Goal: Information Seeking & Learning: Learn about a topic

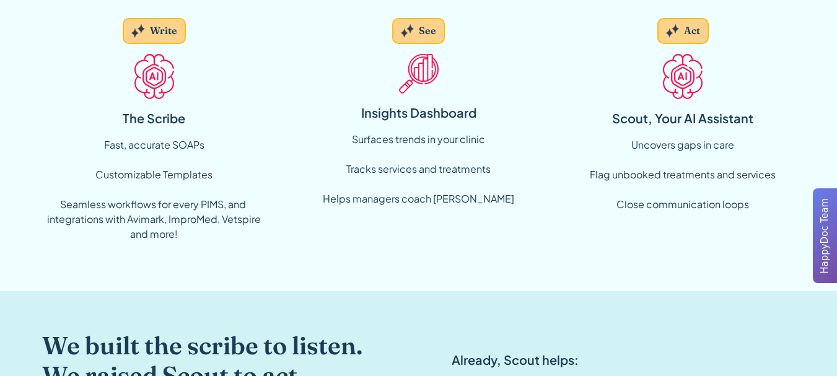
scroll to position [1238, 0]
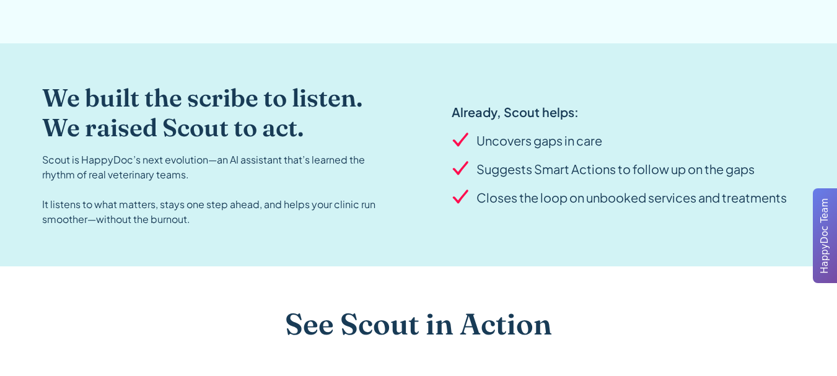
click at [157, 107] on h2 "We built the scribe to listen. We raised Scout to act." at bounding box center [218, 112] width 352 height 59
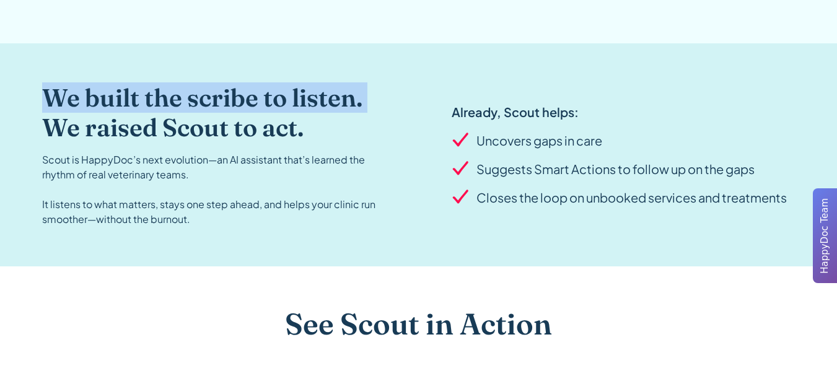
click at [157, 107] on h2 "We built the scribe to listen. We raised Scout to act." at bounding box center [218, 112] width 352 height 59
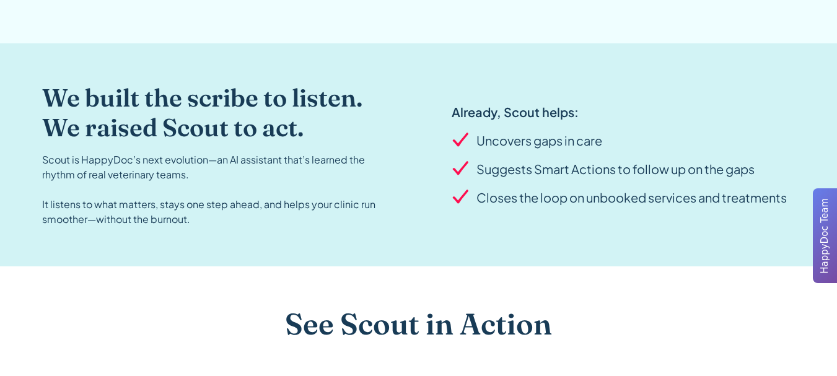
click at [179, 210] on div "Scout is HappyDoc’s next evolution—an AI assistant that’s learned the rhythm of…" at bounding box center [218, 189] width 352 height 74
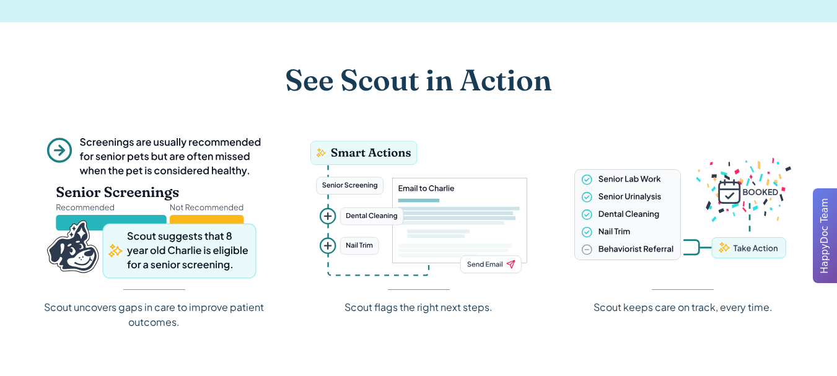
scroll to position [1486, 0]
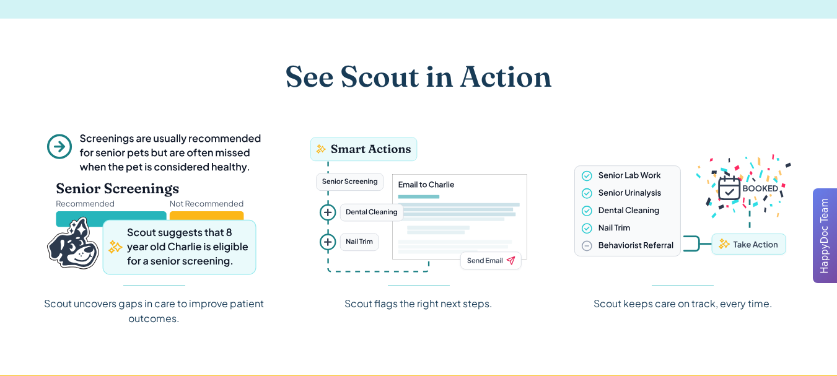
click at [404, 93] on h2 "See Scout in Action" at bounding box center [418, 76] width 267 height 36
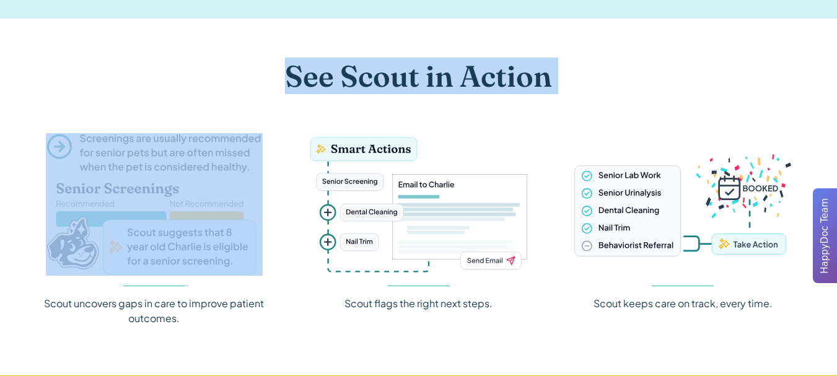
click at [404, 93] on h2 "See Scout in Action" at bounding box center [418, 76] width 267 height 36
click at [506, 118] on div "See Scout in Action" at bounding box center [418, 91] width 753 height 66
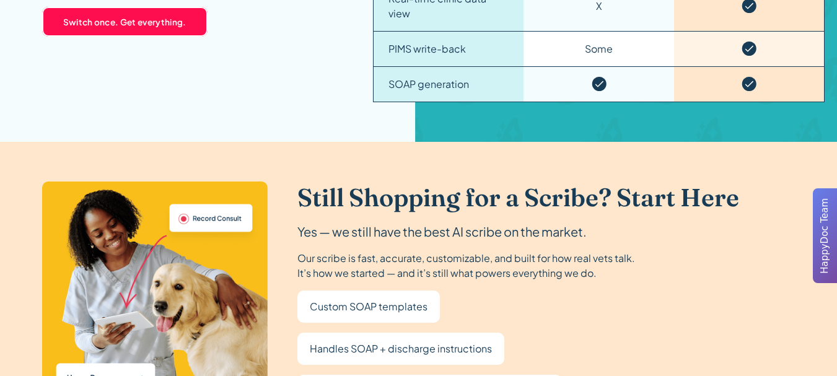
scroll to position [2229, 0]
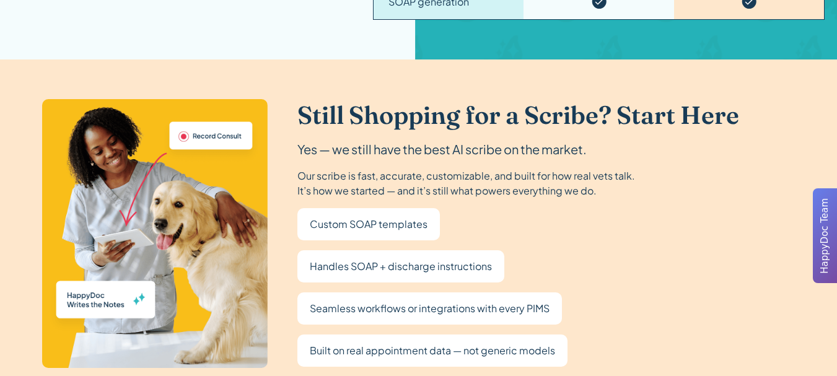
click at [410, 108] on h2 "Still Shopping for a Scribe? Start Here" at bounding box center [518, 115] width 442 height 30
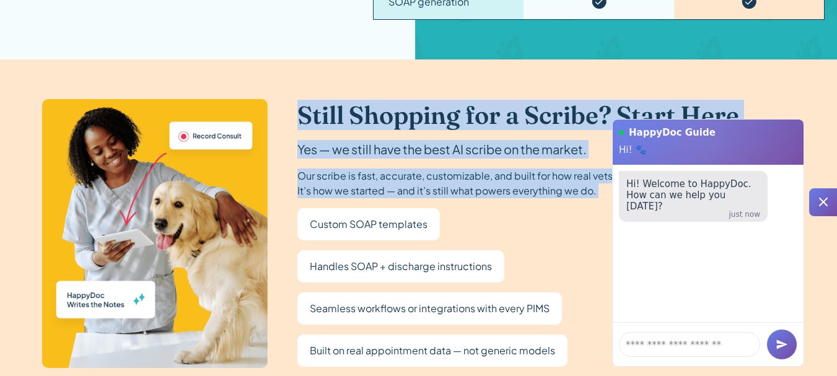
drag, startPoint x: 410, startPoint y: 108, endPoint x: 531, endPoint y: 185, distance: 144.0
click at [531, 185] on div "Still Shopping for a Scribe? Start Here Yes — we still have the best AI scribe …" at bounding box center [518, 233] width 442 height 266
click at [487, 203] on div "Still Shopping for a Scribe? Start Here Yes — we still have the best AI scribe …" at bounding box center [518, 233] width 442 height 266
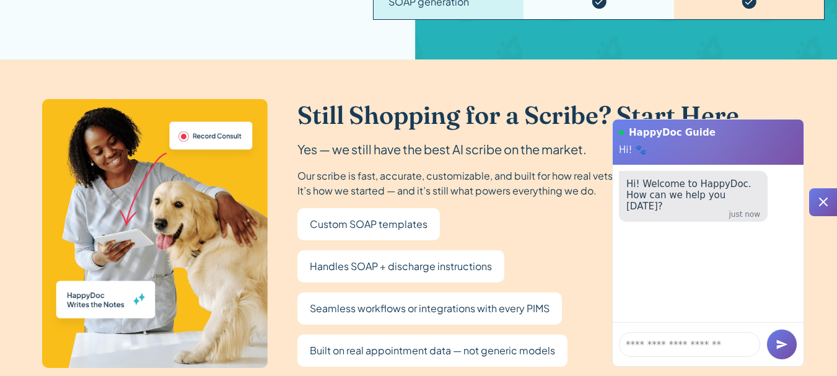
click at [827, 207] on icon at bounding box center [823, 201] width 15 height 15
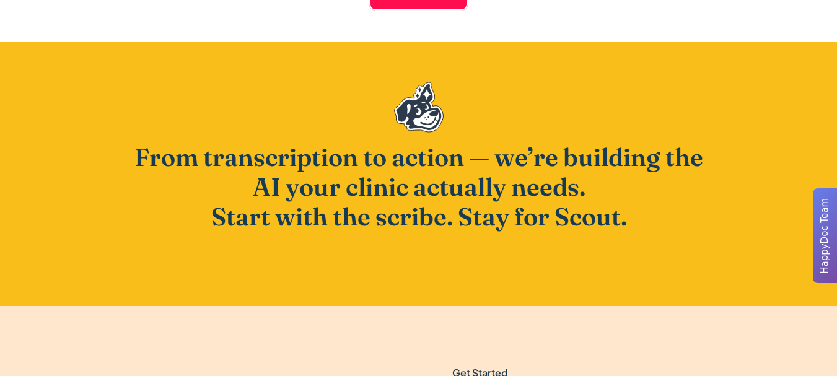
scroll to position [3468, 0]
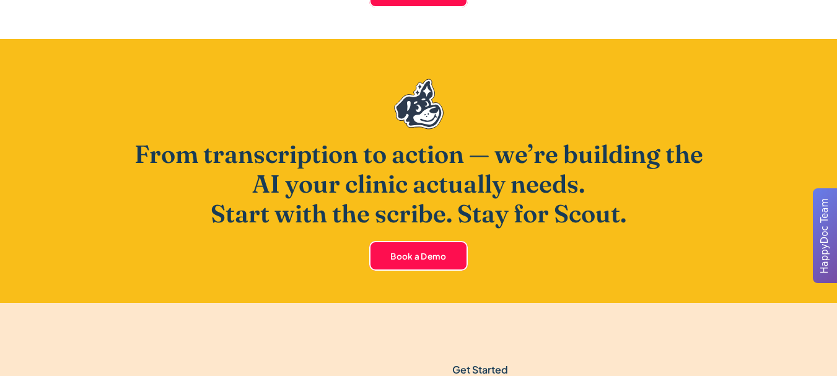
click at [284, 139] on h2 "From transcription to action — we’re building the AI your clinic actually needs…" at bounding box center [418, 183] width 594 height 89
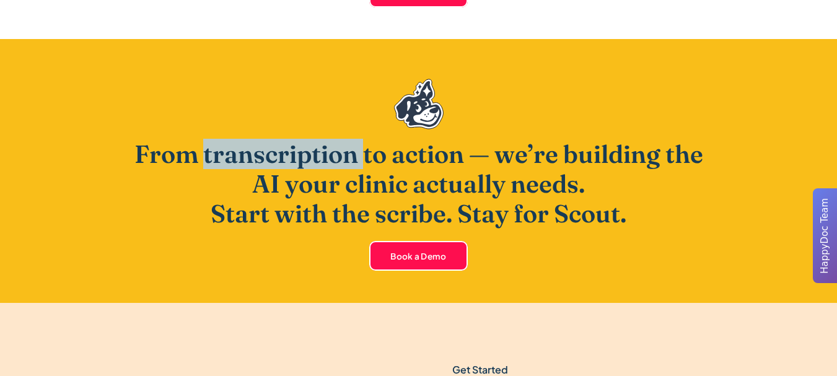
click at [284, 139] on h2 "From transcription to action — we’re building the AI your clinic actually needs…" at bounding box center [418, 183] width 594 height 89
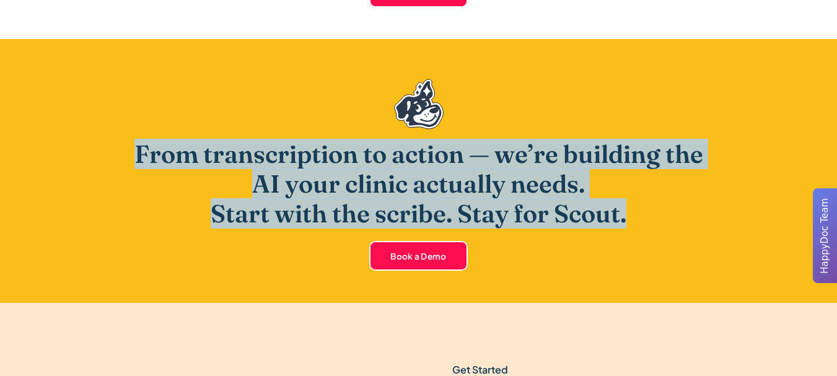
drag, startPoint x: 284, startPoint y: 131, endPoint x: 525, endPoint y: 205, distance: 251.3
click at [525, 205] on h2 "From transcription to action — we’re building the AI your clinic actually needs…" at bounding box center [418, 183] width 594 height 89
copy h2 "From transcription to action — we’re building the AI your clinic actually needs…"
click at [162, 165] on h2 "From transcription to action — we’re building the AI your clinic actually needs…" at bounding box center [418, 183] width 594 height 89
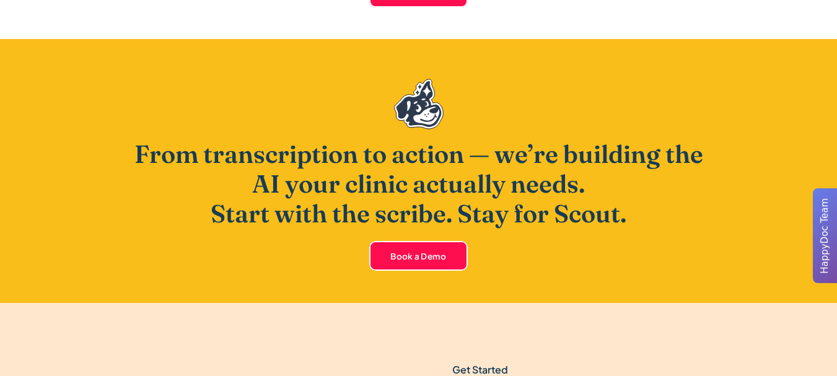
click at [165, 146] on h2 "From transcription to action — we’re building the AI your clinic actually needs…" at bounding box center [418, 183] width 594 height 89
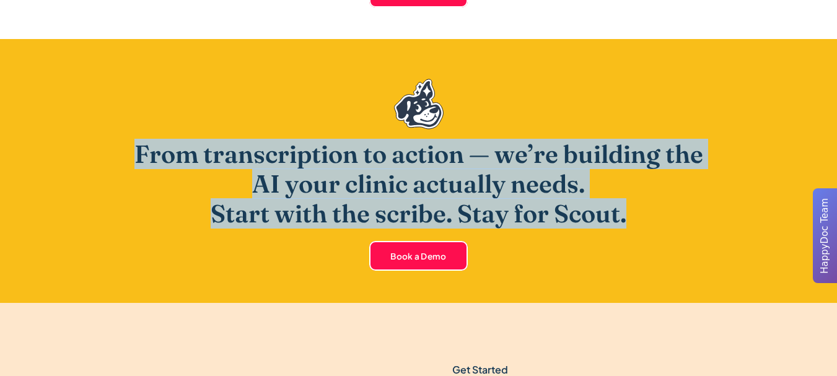
drag, startPoint x: 165, startPoint y: 146, endPoint x: 192, endPoint y: 204, distance: 63.7
click at [192, 204] on h2 "From transcription to action — we’re building the AI your clinic actually needs…" at bounding box center [418, 183] width 594 height 89
copy h2 "From transcription to action — we’re building the AI your clinic actually needs…"
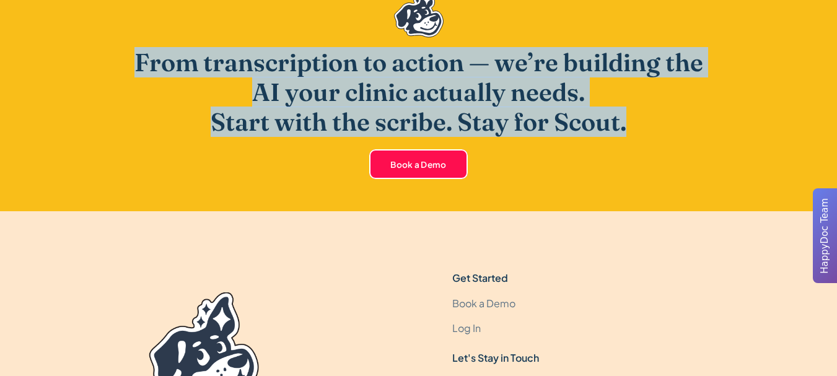
scroll to position [3454, 0]
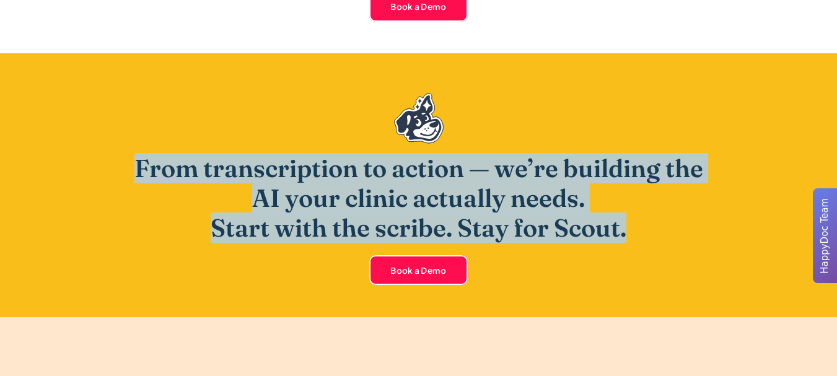
click at [147, 164] on h2 "From transcription to action — we’re building the AI your clinic actually needs…" at bounding box center [418, 198] width 594 height 89
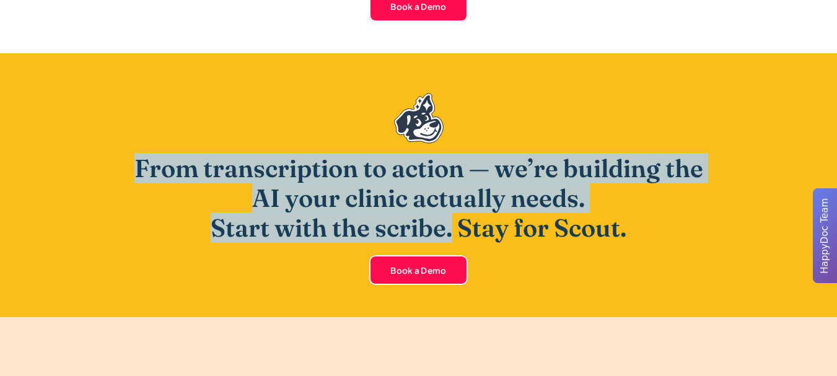
drag, startPoint x: 147, startPoint y: 164, endPoint x: 440, endPoint y: 234, distance: 300.5
click at [440, 234] on div "From transcription to action — we’re building the AI your clinic actually needs…" at bounding box center [418, 185] width 594 height 185
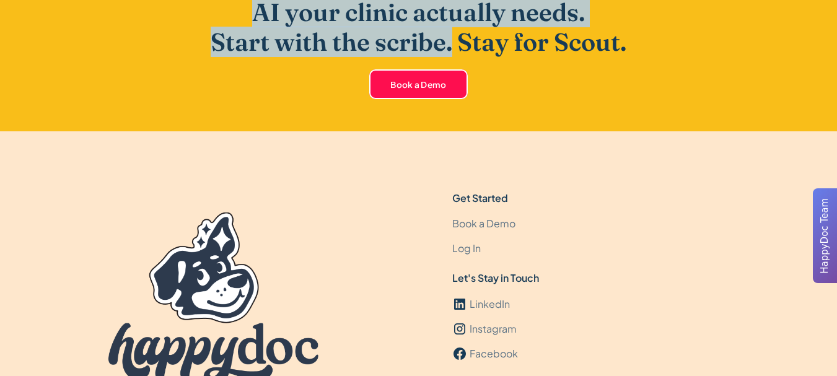
click at [267, 212] on img at bounding box center [213, 299] width 210 height 175
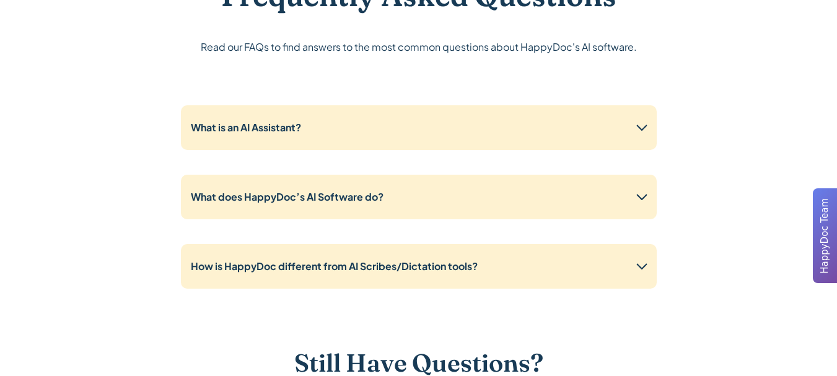
scroll to position [2896, 0]
